Goal: Information Seeking & Learning: Learn about a topic

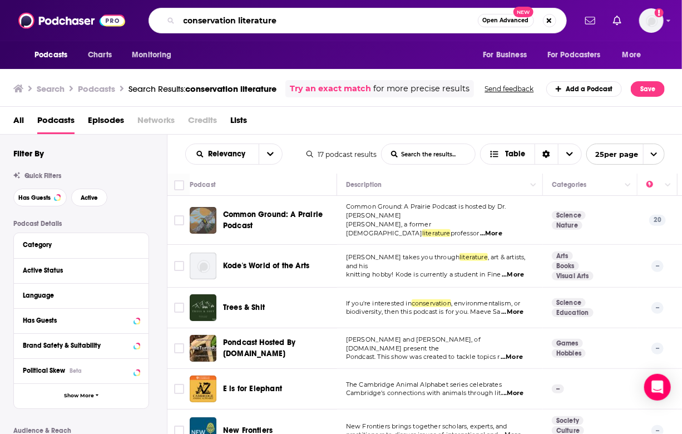
click at [211, 20] on input "conservation literature" at bounding box center [328, 21] width 299 height 18
drag, startPoint x: 314, startPoint y: 19, endPoint x: 49, endPoint y: 30, distance: 264.8
click at [49, 30] on div "Podcasts Charts Monitoring conservation literature Open Advanced New For Busine…" at bounding box center [341, 20] width 682 height 41
type input "weird literature"
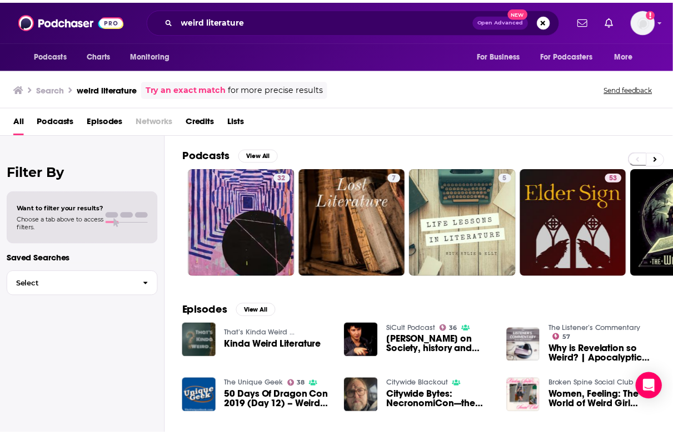
scroll to position [22, 0]
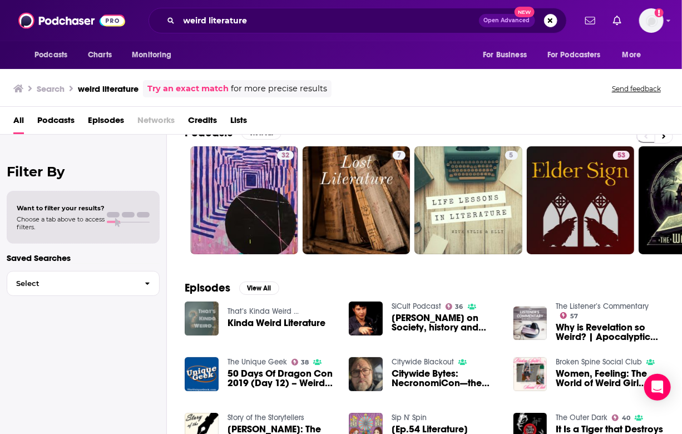
click at [207, 311] on img "Kinda Weird Literature" at bounding box center [202, 318] width 34 height 34
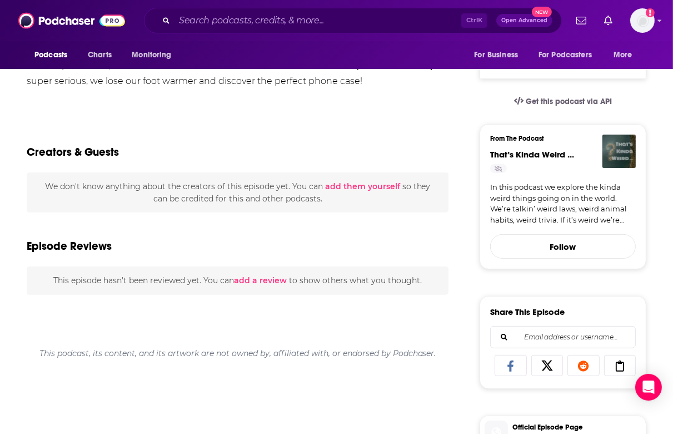
scroll to position [244, 0]
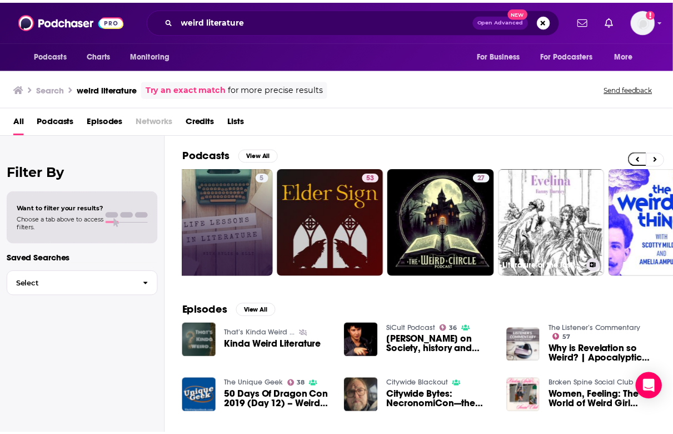
scroll to position [0, 362]
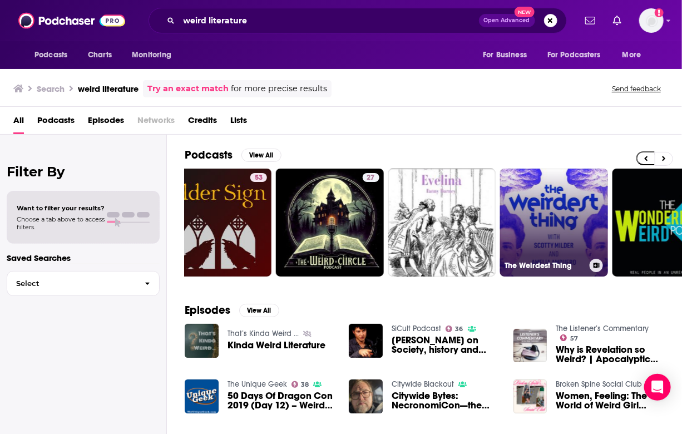
click at [572, 210] on link "The Weirdest Thing" at bounding box center [554, 222] width 108 height 108
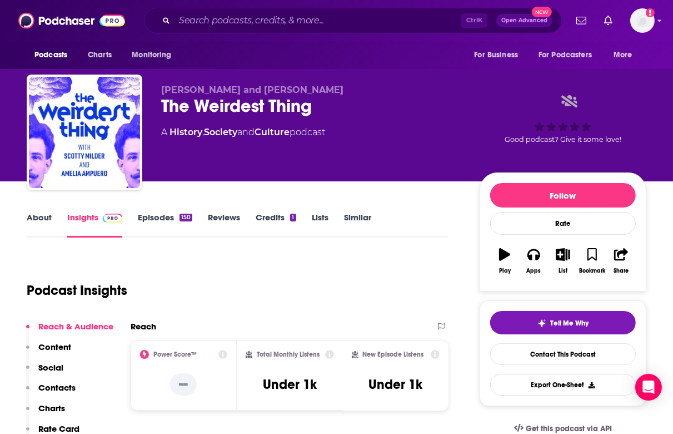
click at [39, 226] on link "About" at bounding box center [39, 225] width 25 height 26
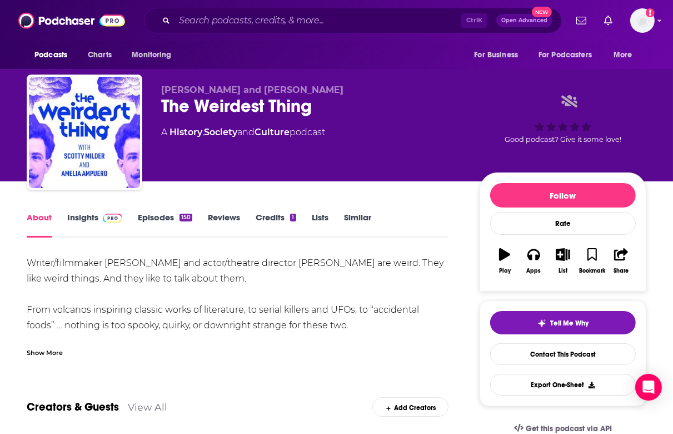
click at [40, 354] on div "Show More" at bounding box center [45, 351] width 36 height 11
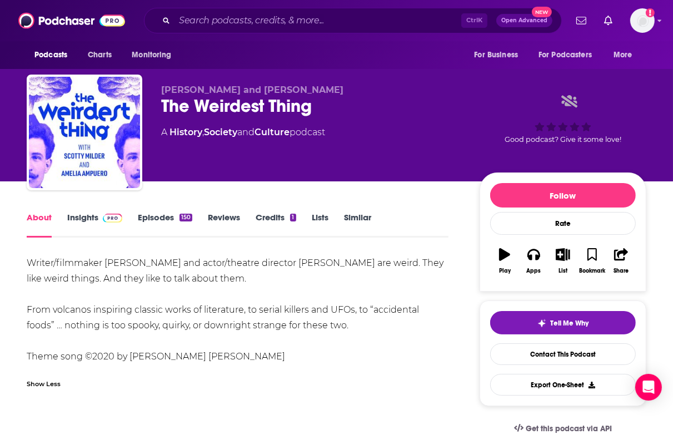
click at [87, 225] on link "Insights" at bounding box center [94, 225] width 55 height 26
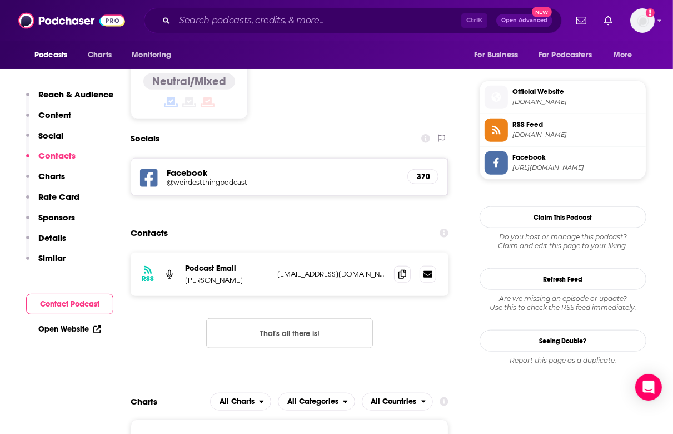
scroll to position [863, 0]
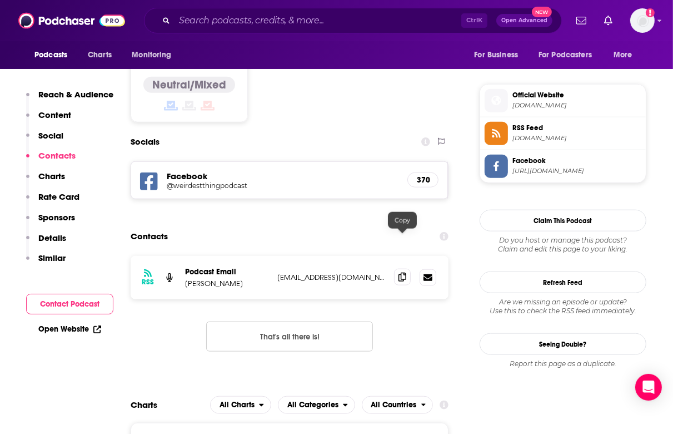
click at [400, 272] on icon at bounding box center [403, 276] width 8 height 9
click at [396, 269] on span at bounding box center [402, 277] width 17 height 17
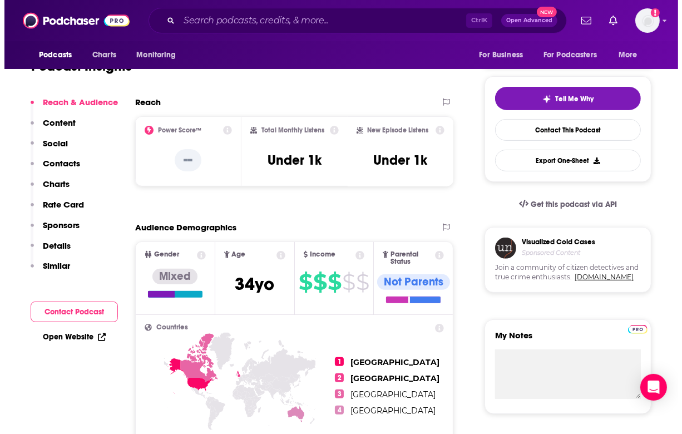
scroll to position [0, 0]
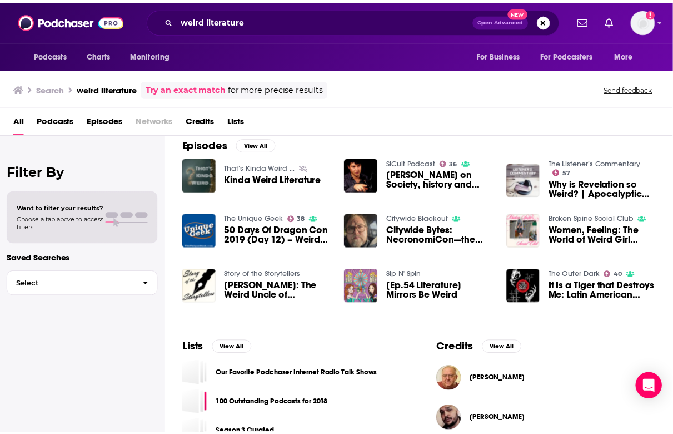
scroll to position [166, 0]
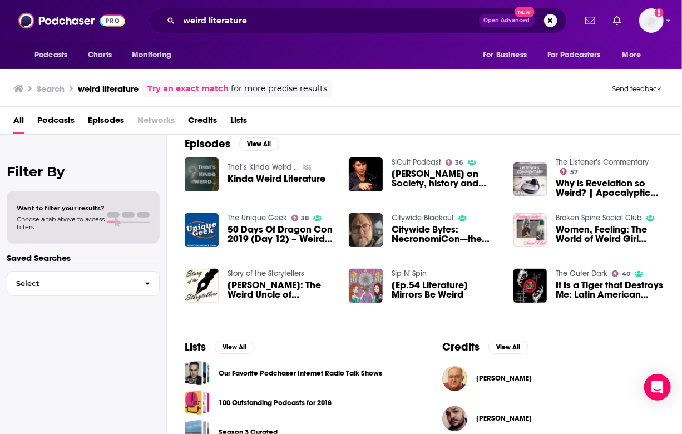
click at [570, 235] on span "Women, Feeling: The World of Weird Girl Literature, a Genre Deep Dive" at bounding box center [609, 234] width 108 height 19
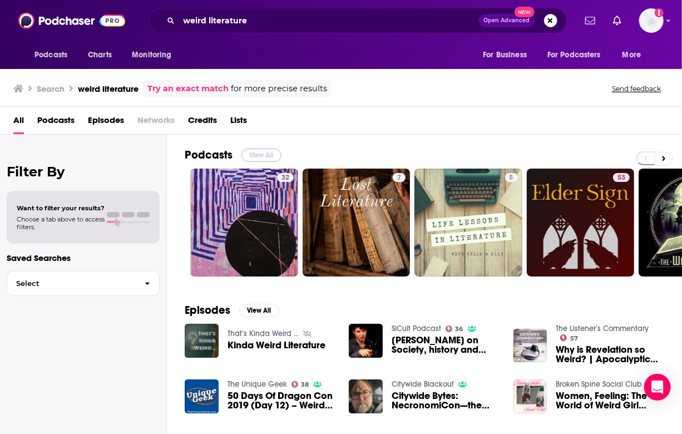
click at [254, 158] on button "View All" at bounding box center [261, 154] width 40 height 13
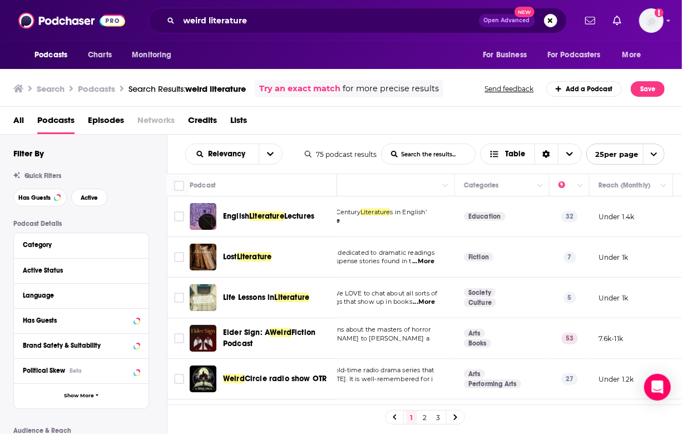
scroll to position [0, 88]
click at [564, 182] on icon "Move" at bounding box center [567, 184] width 13 height 13
click at [575, 186] on button "Column Actions" at bounding box center [579, 185] width 13 height 13
click at [563, 133] on div at bounding box center [341, 217] width 682 height 434
click at [561, 187] on icon "Move" at bounding box center [567, 184] width 13 height 13
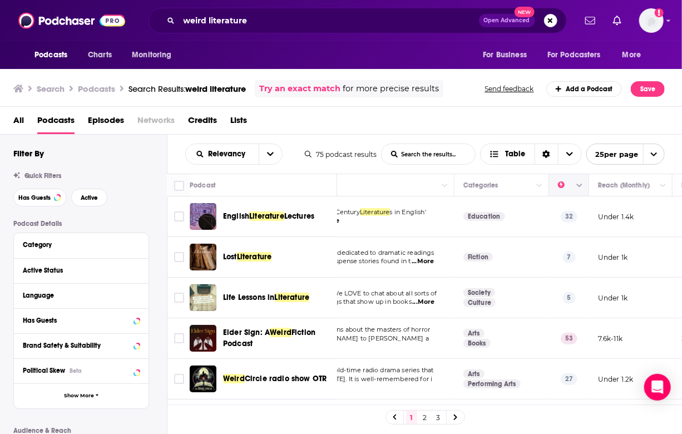
click at [570, 181] on icon "Move" at bounding box center [567, 184] width 13 height 13
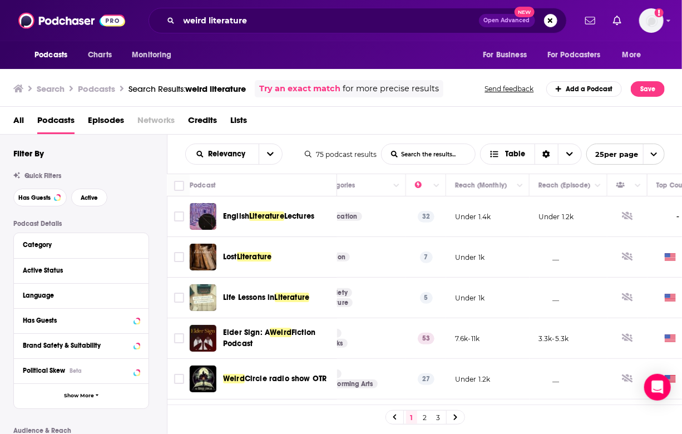
scroll to position [0, 0]
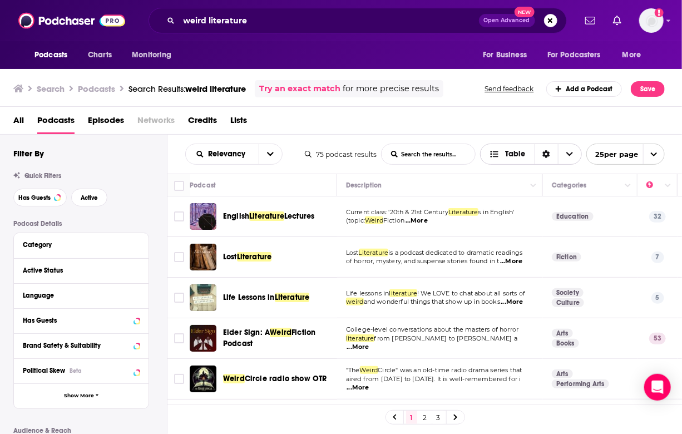
click at [573, 151] on span "Choose View" at bounding box center [569, 154] width 23 height 20
drag, startPoint x: 573, startPoint y: 151, endPoint x: 517, endPoint y: 132, distance: 58.5
click at [517, 132] on div "Search Podcasts Search Results: weird literature Try an exact match for more pr…" at bounding box center [341, 250] width 682 height 367
click at [517, 132] on div "All Podcasts Episodes Networks Credits Lists" at bounding box center [343, 122] width 660 height 23
click at [271, 148] on button "open menu" at bounding box center [270, 154] width 23 height 20
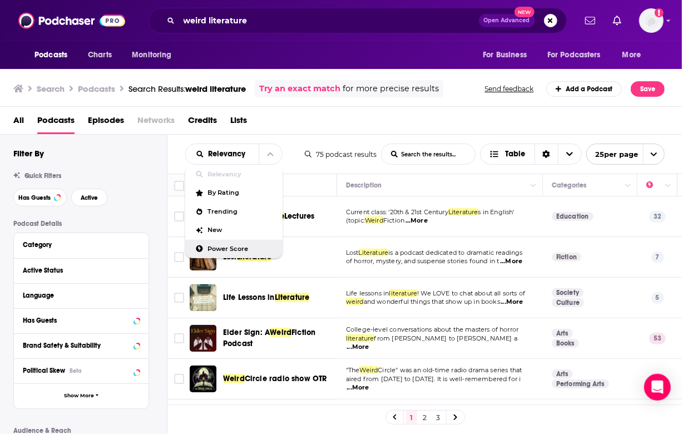
click at [227, 251] on span "Power Score" at bounding box center [241, 249] width 66 height 6
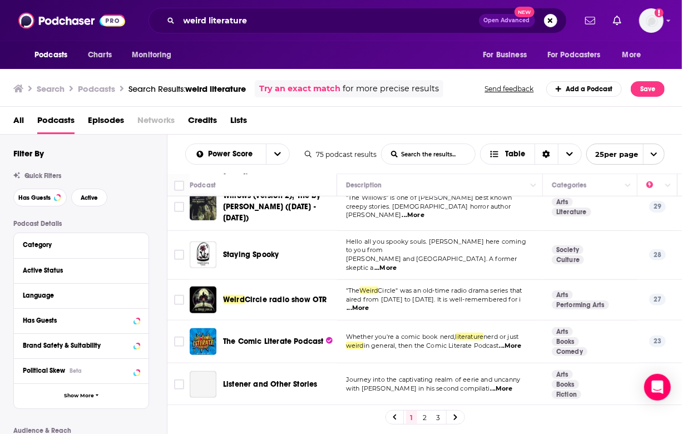
scroll to position [440, 0]
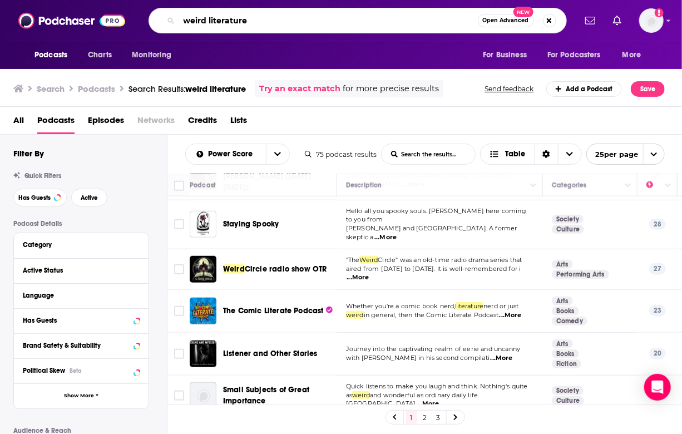
drag, startPoint x: 205, startPoint y: 21, endPoint x: 57, endPoint y: 44, distance: 149.7
click at [57, 44] on div "Podcasts Charts Monitoring weird literature Open Advanced New For Business For …" at bounding box center [341, 34] width 682 height 69
type input "satire literature"
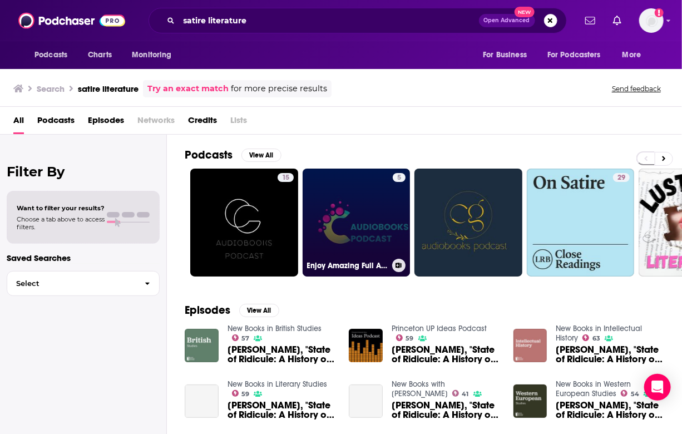
scroll to position [185, 0]
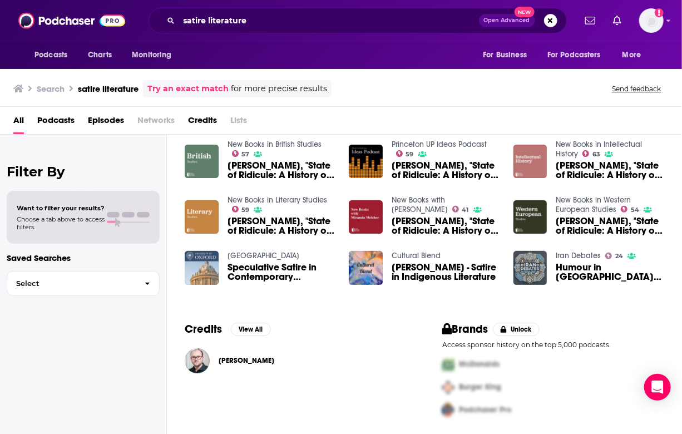
click at [203, 269] on img "Speculative Satire in Contemporary Literature and Film: Rant Against the Regime" at bounding box center [202, 268] width 34 height 34
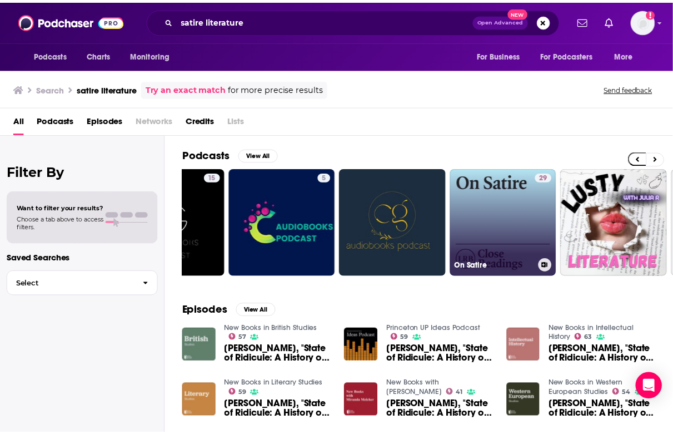
scroll to position [0, 71]
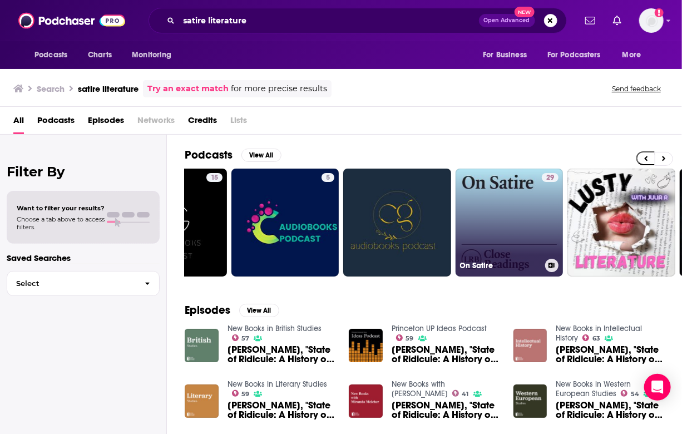
click at [509, 217] on link "29 On Satire" at bounding box center [509, 222] width 108 height 108
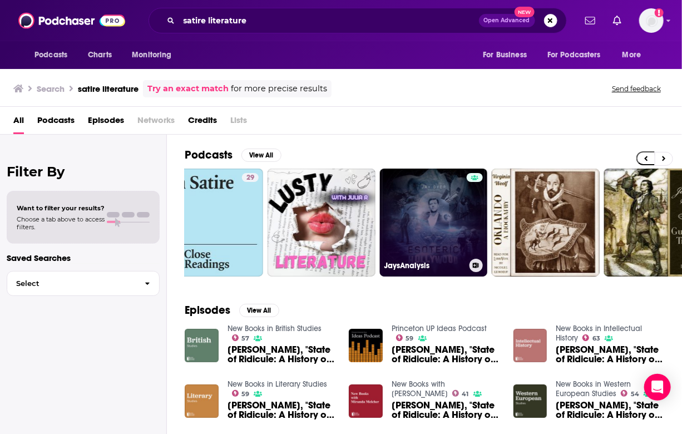
scroll to position [0, 511]
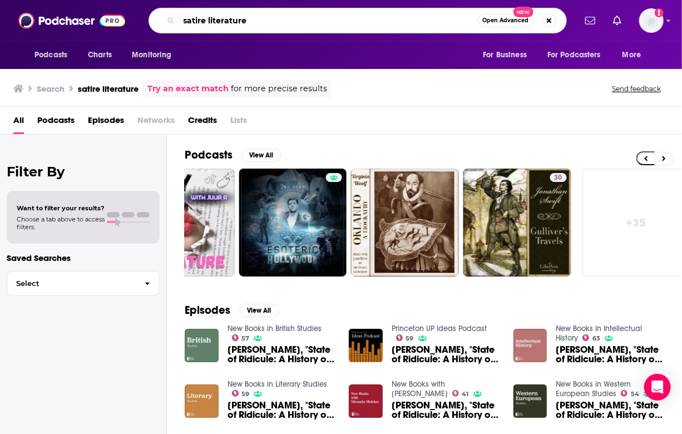
click at [194, 24] on input "satire literature" at bounding box center [328, 21] width 299 height 18
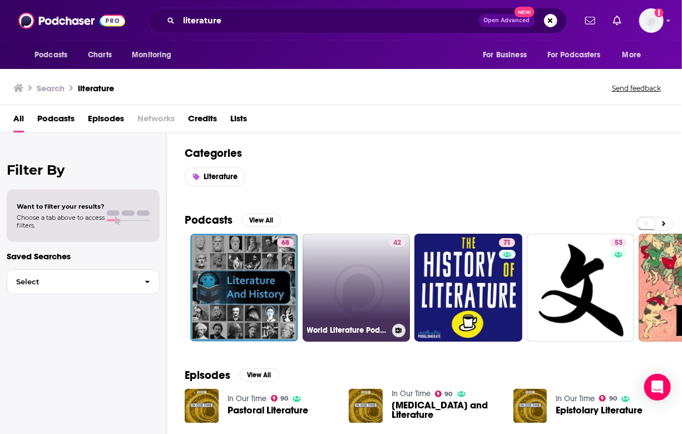
scroll to position [90, 0]
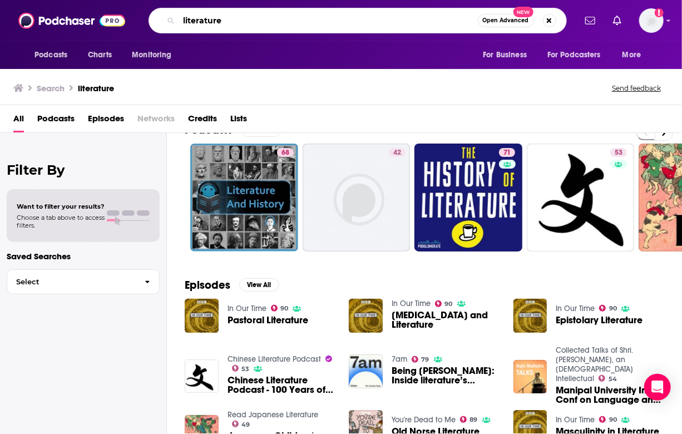
click at [200, 24] on input "literature" at bounding box center [328, 21] width 299 height 18
type input "fiction"
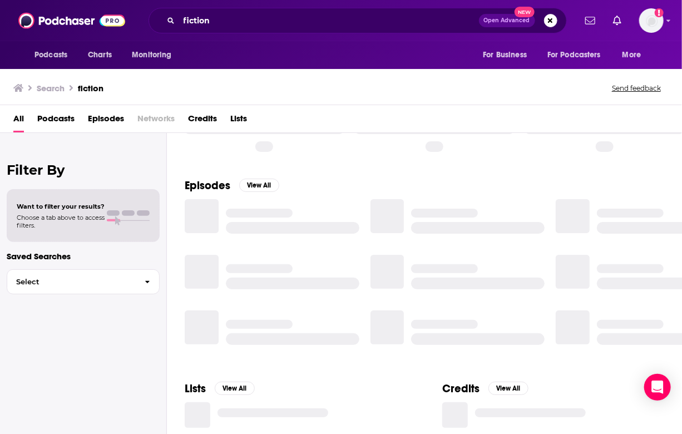
scroll to position [23, 0]
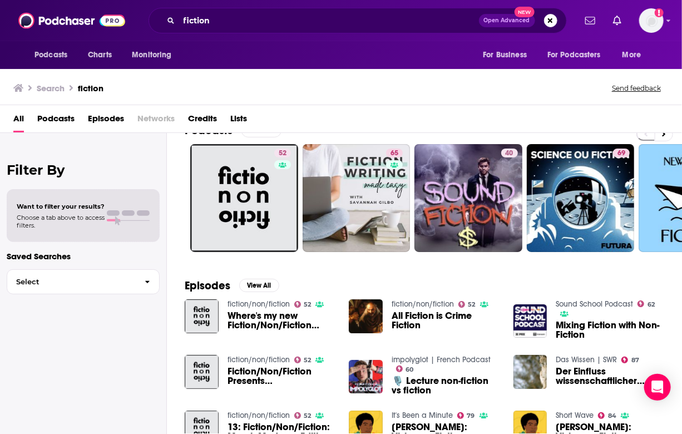
click at [58, 123] on span "Podcasts" at bounding box center [55, 121] width 37 height 23
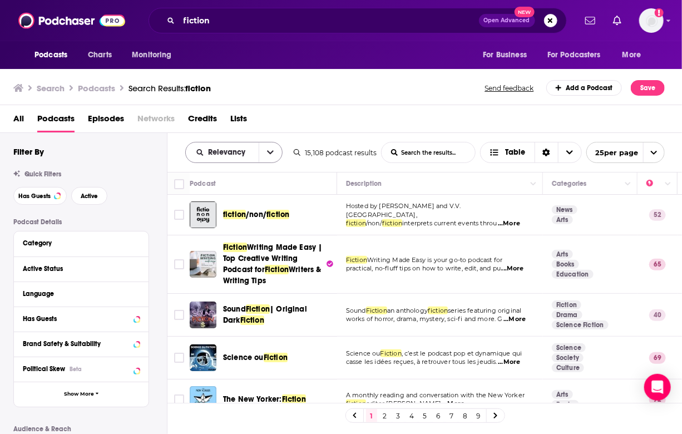
click at [268, 147] on button "open menu" at bounding box center [270, 152] width 23 height 20
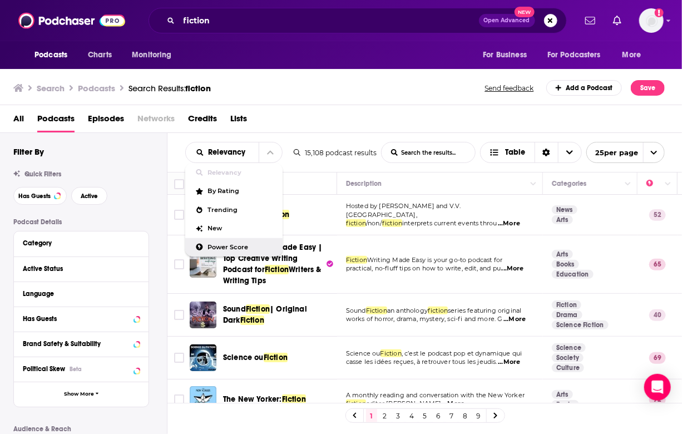
click at [230, 250] on span "Power Score" at bounding box center [241, 247] width 66 height 6
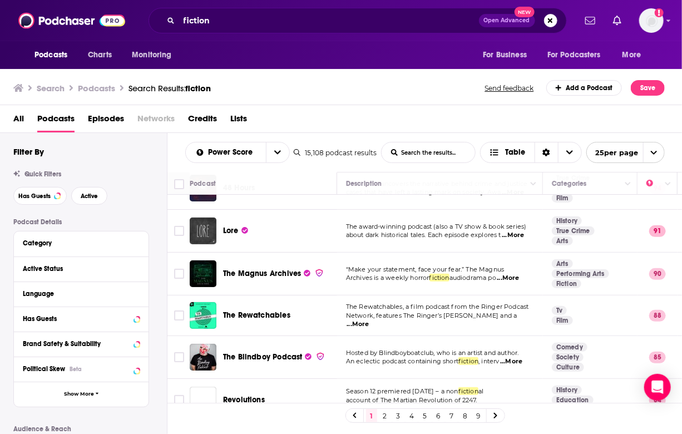
scroll to position [71, 0]
click at [516, 233] on span "...More" at bounding box center [512, 234] width 22 height 9
click at [321, 240] on div "Lore" at bounding box center [281, 230] width 116 height 27
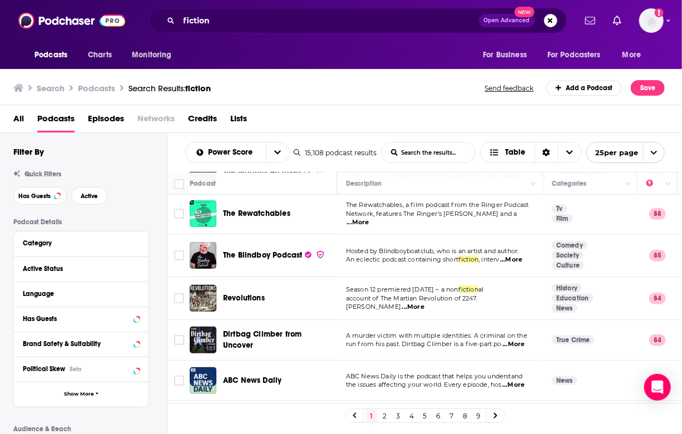
scroll to position [173, 0]
click at [275, 419] on div "1 2 3 4 5 6 7 8 9" at bounding box center [424, 415] width 515 height 25
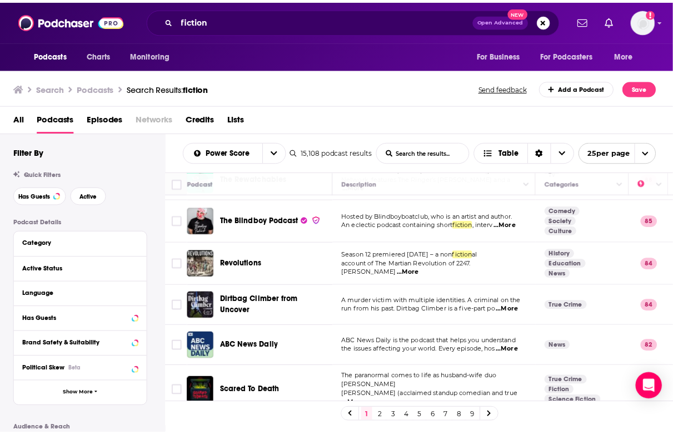
scroll to position [206, 0]
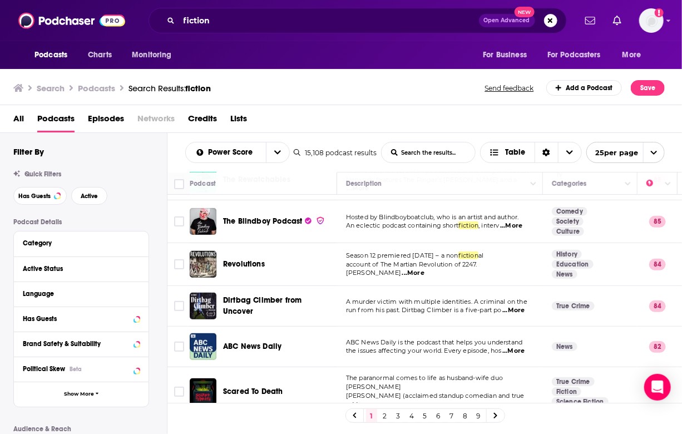
click at [521, 228] on span "...More" at bounding box center [511, 225] width 22 height 9
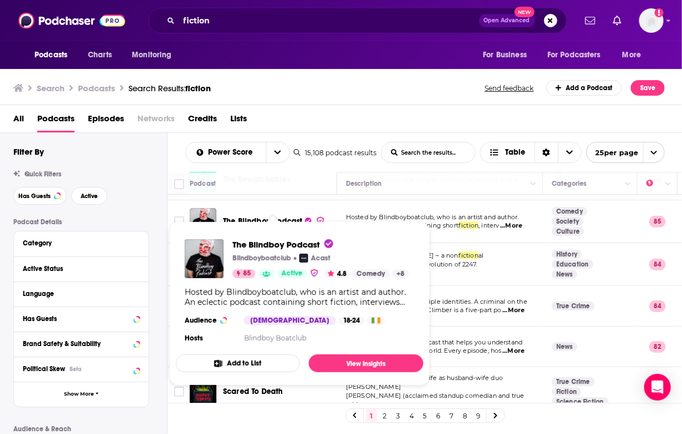
click at [257, 217] on span "The Blindboy Podcast Blindboyboatclub Acast 85 Active 4.8 Comedy + 8 Hosted by …" at bounding box center [299, 303] width 261 height 177
click at [345, 364] on link "View Insights" at bounding box center [366, 363] width 115 height 18
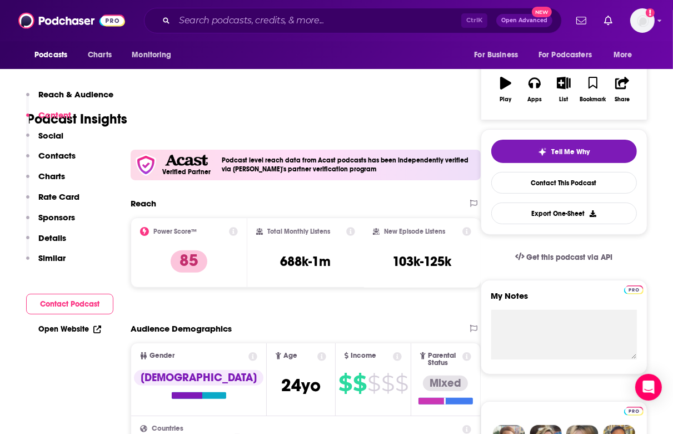
scroll to position [54, 0]
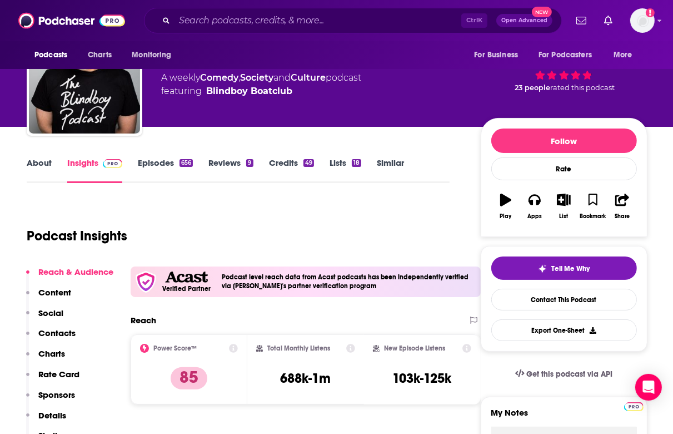
click at [48, 161] on link "About" at bounding box center [39, 170] width 25 height 26
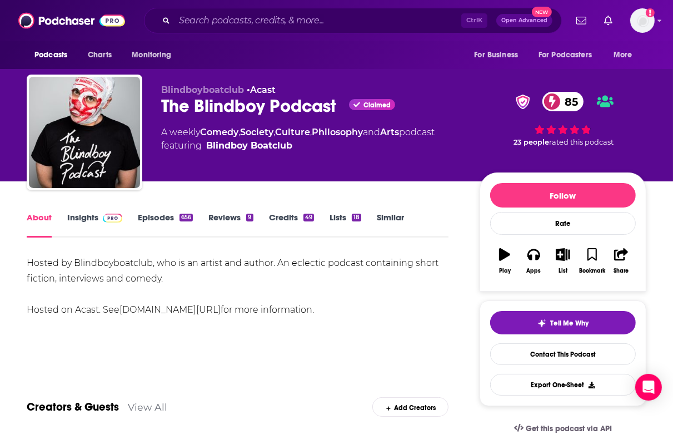
click at [99, 230] on link "Insights" at bounding box center [94, 225] width 55 height 26
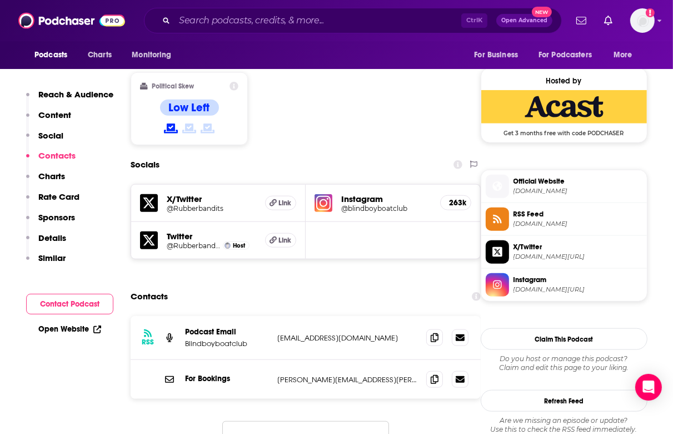
scroll to position [965, 0]
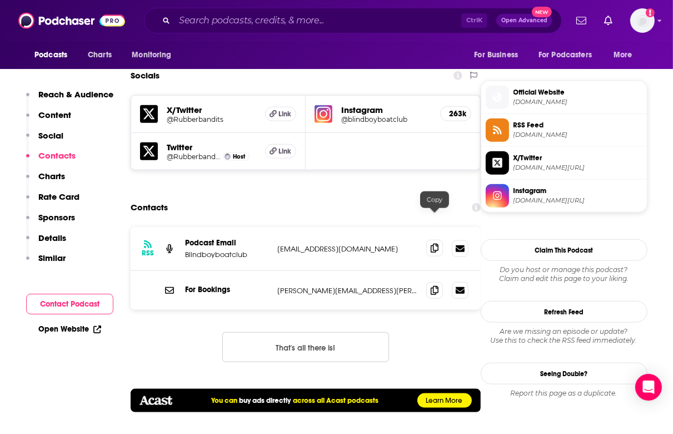
click at [433, 244] on icon at bounding box center [435, 248] width 8 height 9
click at [435, 285] on icon at bounding box center [435, 289] width 8 height 9
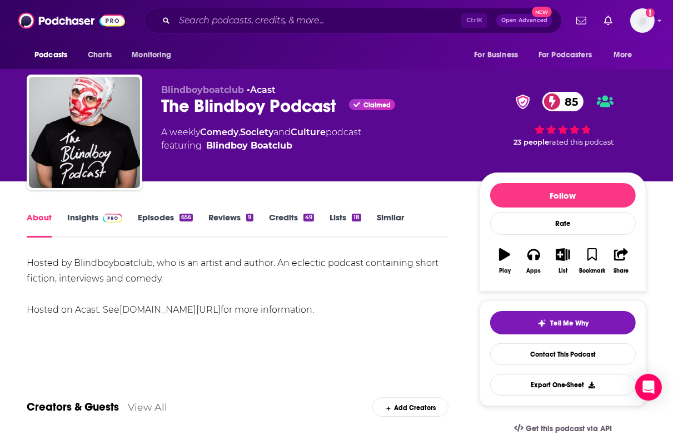
scroll to position [4, 0]
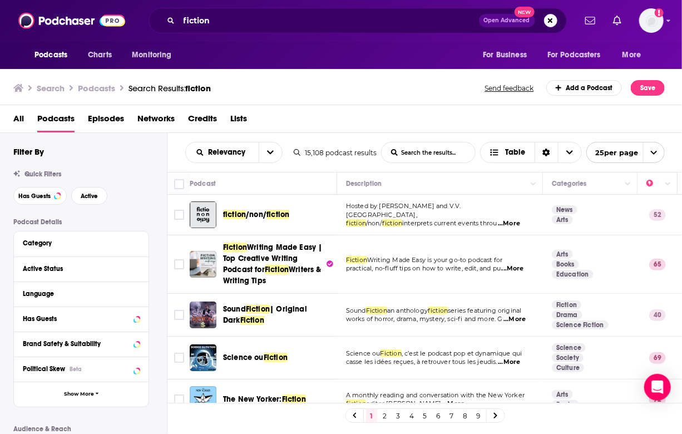
click at [511, 219] on span "...More" at bounding box center [509, 223] width 22 height 9
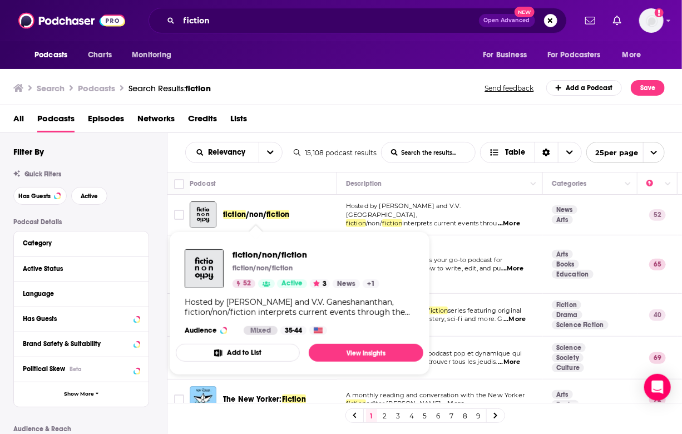
click at [255, 212] on span "/non/" at bounding box center [256, 214] width 21 height 9
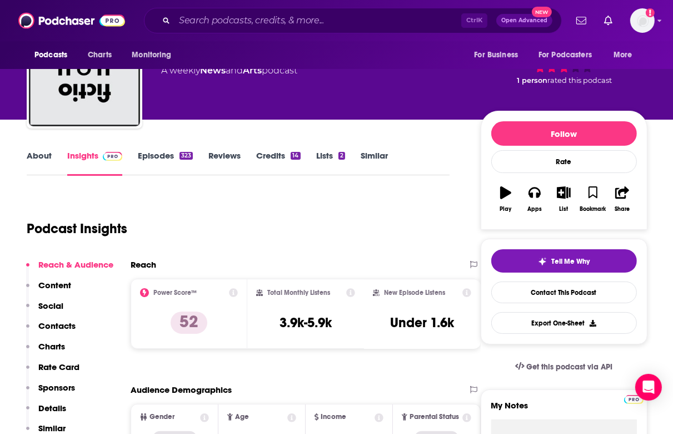
scroll to position [60, 0]
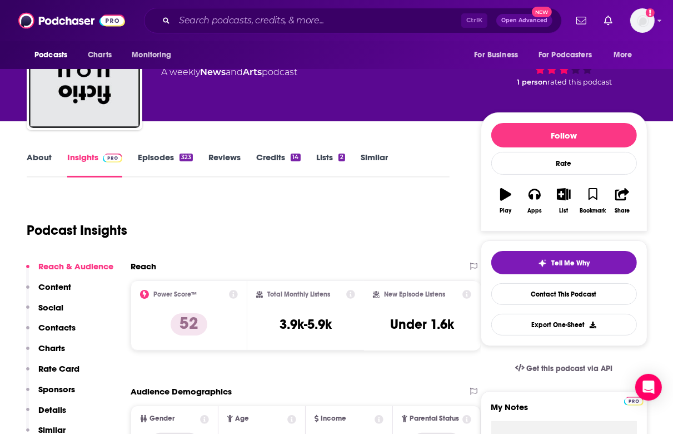
click at [43, 154] on link "About" at bounding box center [39, 165] width 25 height 26
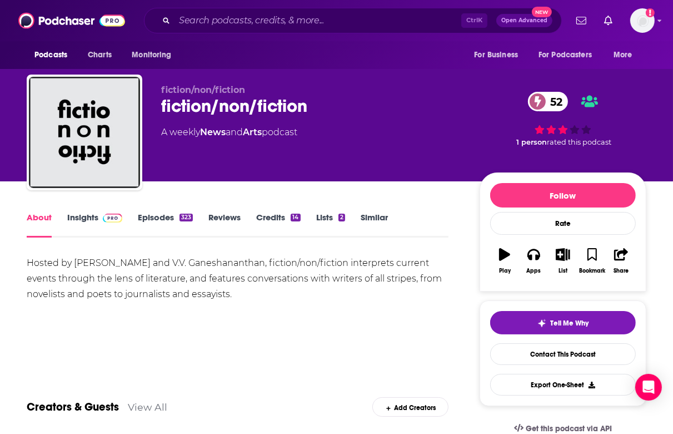
click at [79, 226] on link "Insights" at bounding box center [94, 225] width 55 height 26
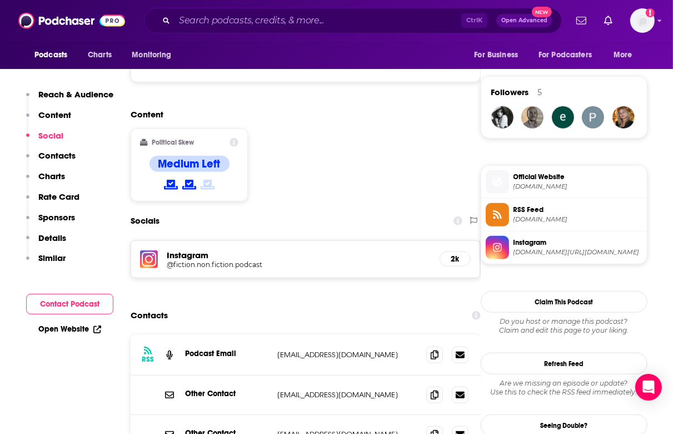
click at [296, 305] on div "Contacts" at bounding box center [306, 315] width 350 height 21
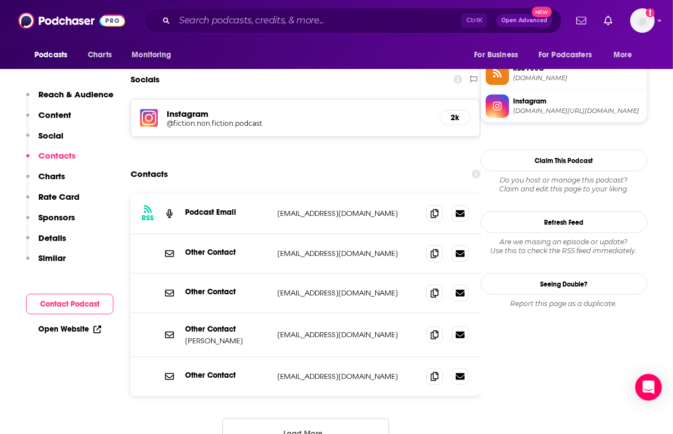
scroll to position [921, 0]
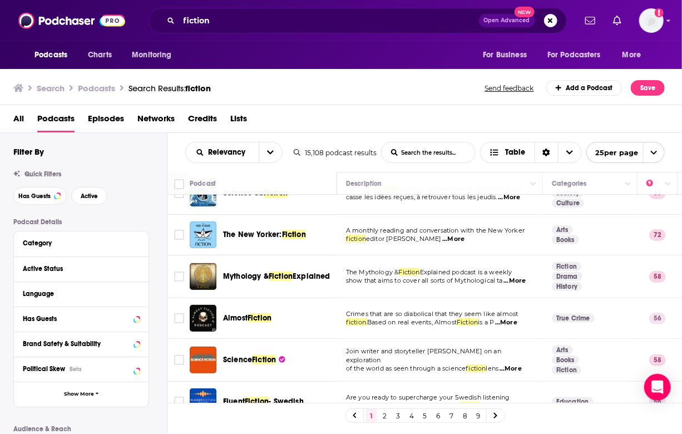
scroll to position [164, 0]
click at [457, 241] on span "...More" at bounding box center [453, 239] width 22 height 9
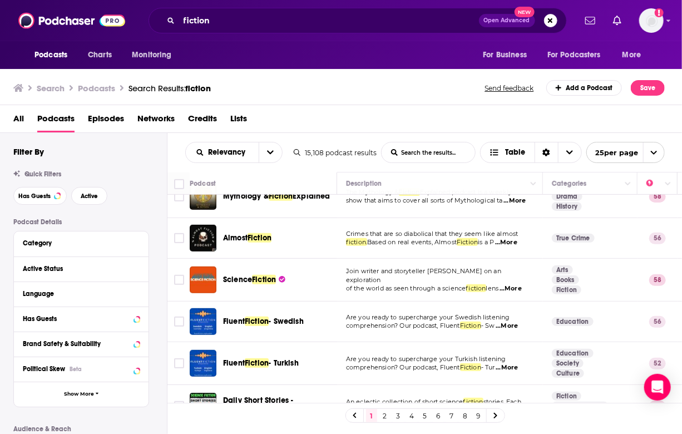
scroll to position [424, 0]
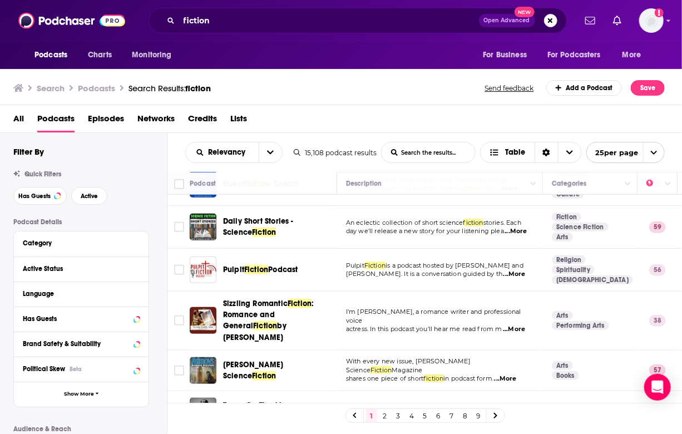
click at [516, 273] on span "...More" at bounding box center [514, 274] width 22 height 9
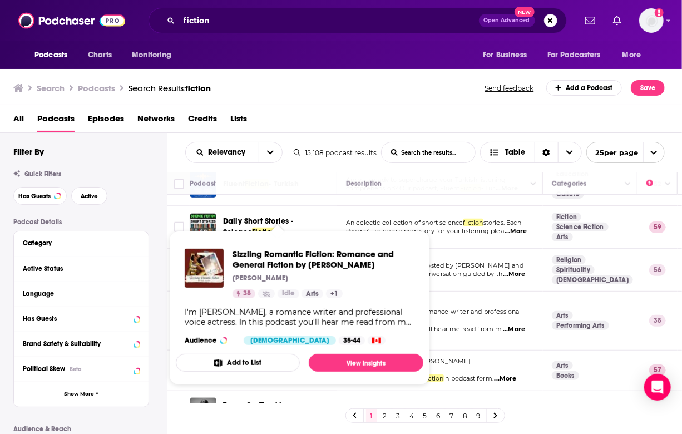
click at [302, 301] on div "Sizzling Romantic Fiction: Romance and General Fiction by [PERSON_NAME] [PERSON…" at bounding box center [299, 297] width 247 height 114
click at [453, 249] on td "Pulpit Fiction is a podcast hosted by [PERSON_NAME] and [PERSON_NAME]. It is a …" at bounding box center [440, 270] width 206 height 43
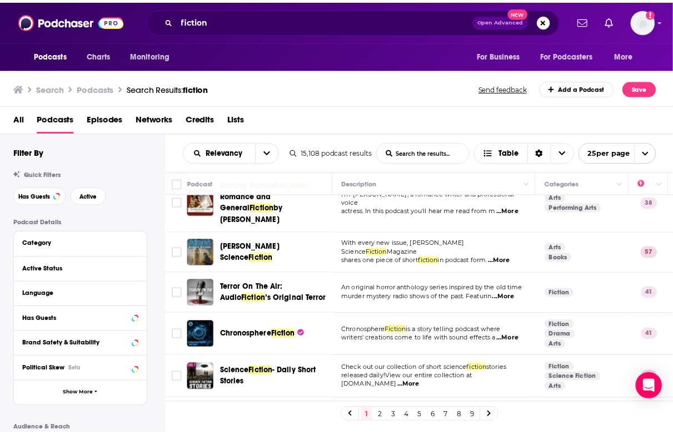
scroll to position [550, 0]
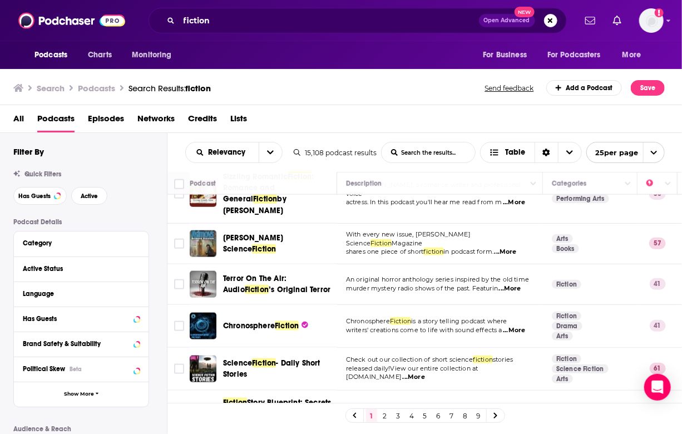
click at [515, 326] on span "...More" at bounding box center [514, 330] width 22 height 9
click at [434, 248] on td "With every new issue, [PERSON_NAME] Science Fiction Magazine shares one piece o…" at bounding box center [440, 243] width 206 height 41
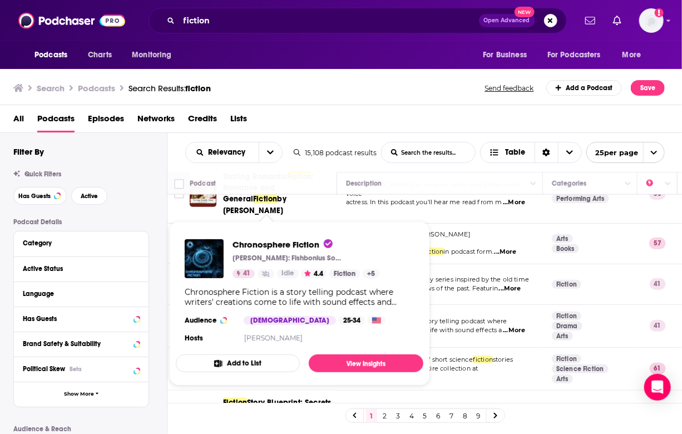
click at [281, 311] on div "Chronosphere Fiction [PERSON_NAME]: Fishbonius Sound Design 41 Idle 4.4 Fiction…" at bounding box center [299, 292] width 247 height 124
click at [271, 309] on div "Chronosphere Fiction [PERSON_NAME]: Fishbonius Sound Design 41 Idle 4.4 Fiction…" at bounding box center [299, 293] width 247 height 124
click at [352, 355] on link "View Insights" at bounding box center [366, 364] width 115 height 18
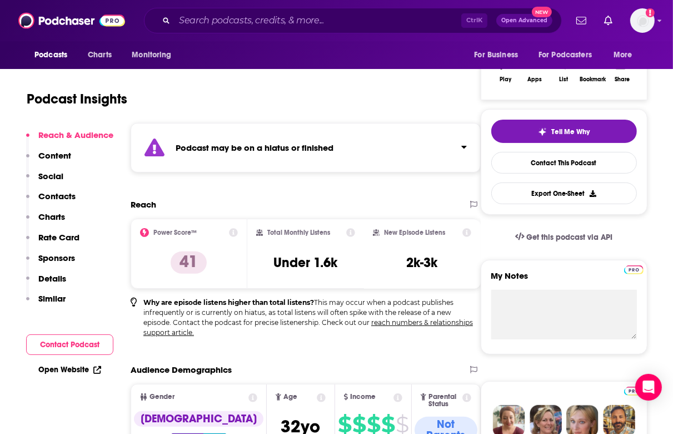
scroll to position [191, 0]
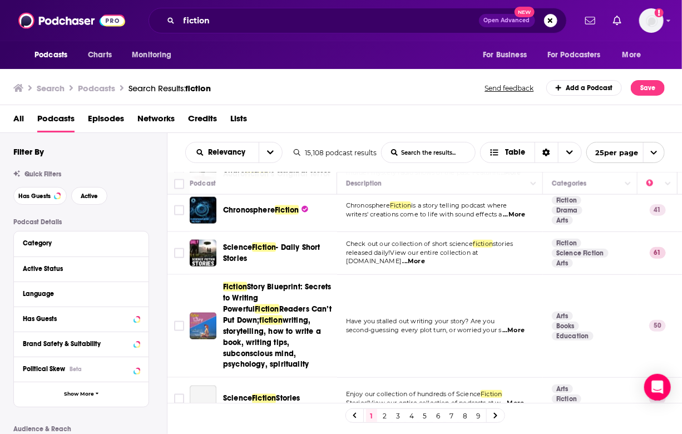
scroll to position [667, 0]
click at [384, 287] on td "Have you stalled out writing your story? Are you second-guessing every plot tur…" at bounding box center [440, 325] width 206 height 103
